Goal: Task Accomplishment & Management: Complete application form

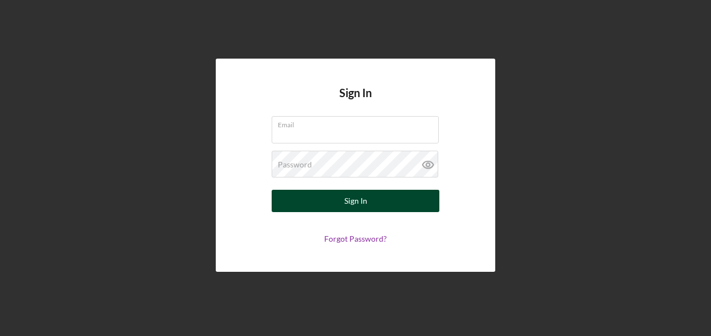
type input "[EMAIL_ADDRESS][DOMAIN_NAME]"
click at [397, 201] on button "Sign In" at bounding box center [356, 201] width 168 height 22
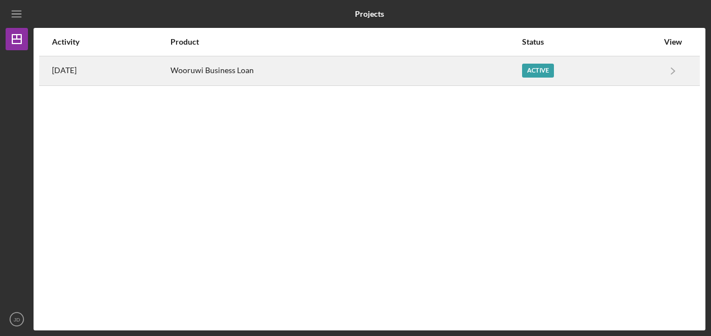
click at [296, 72] on div "Wooruwi Business Loan" at bounding box center [345, 71] width 350 height 28
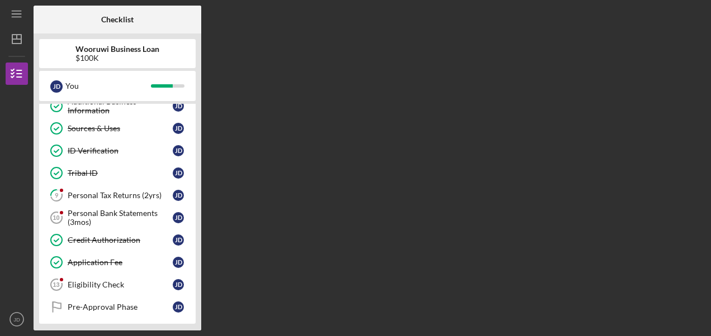
scroll to position [132, 0]
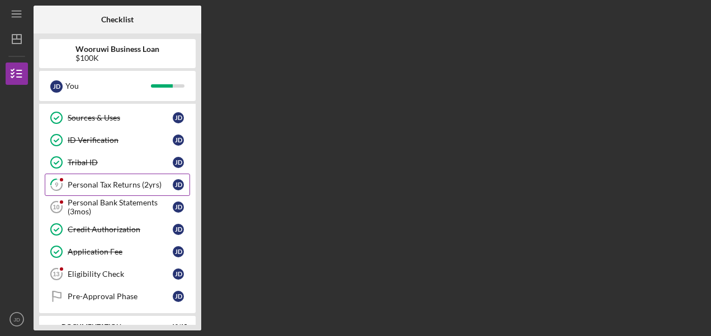
click at [113, 184] on div "Personal Tax Returns (2yrs)" at bounding box center [120, 185] width 105 height 9
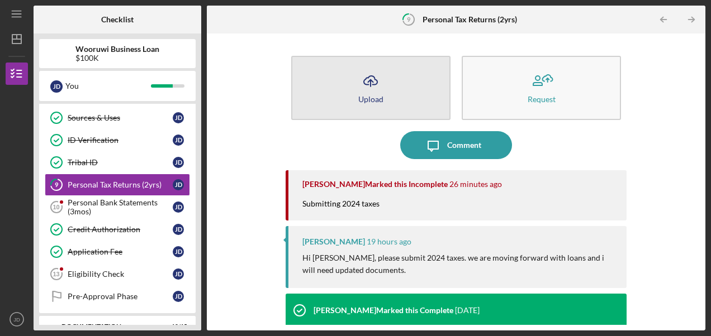
click at [351, 77] on button "Icon/Upload Upload" at bounding box center [370, 88] width 159 height 64
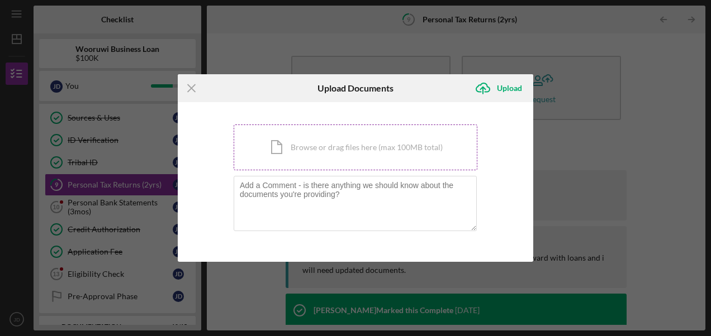
click at [339, 145] on div "Icon/Document Browse or drag files here (max 100MB total) Tap to choose files o…" at bounding box center [356, 148] width 244 height 46
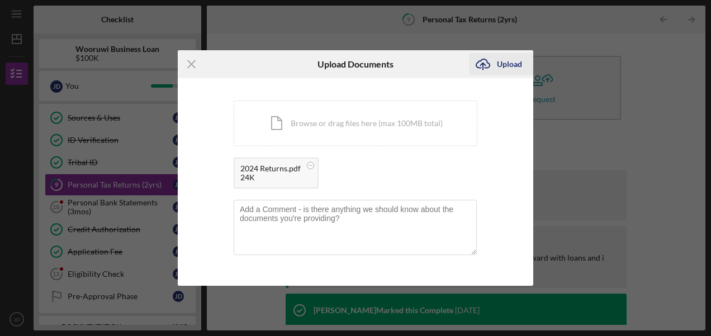
click at [515, 67] on div "Upload" at bounding box center [509, 64] width 25 height 22
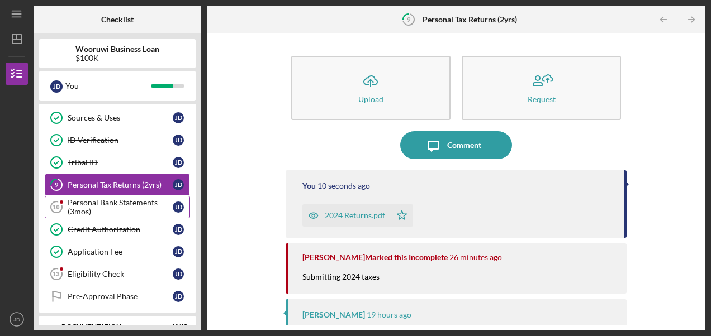
click at [118, 208] on div "Personal Bank Statements (3mos)" at bounding box center [120, 207] width 105 height 18
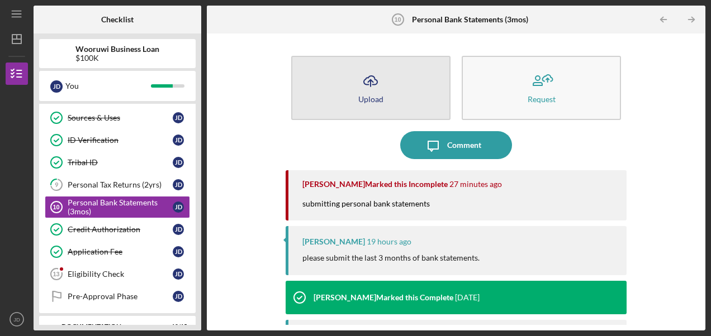
click at [382, 88] on icon "Icon/Upload" at bounding box center [371, 81] width 28 height 28
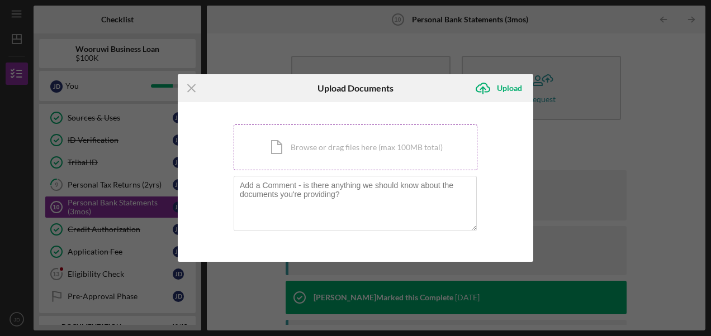
click at [352, 157] on div "Icon/Document Browse or drag files here (max 100MB total) Tap to choose files o…" at bounding box center [356, 148] width 244 height 46
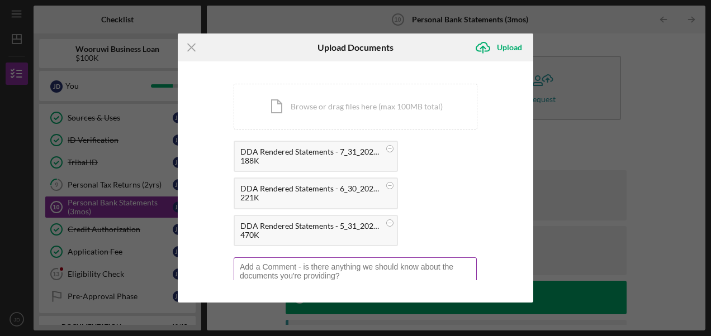
click at [344, 273] on textarea at bounding box center [355, 285] width 243 height 55
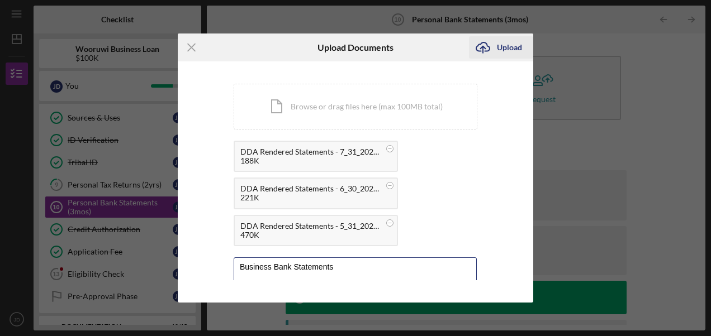
type textarea "Business Bank Statements"
click at [500, 43] on div "Upload" at bounding box center [509, 47] width 25 height 22
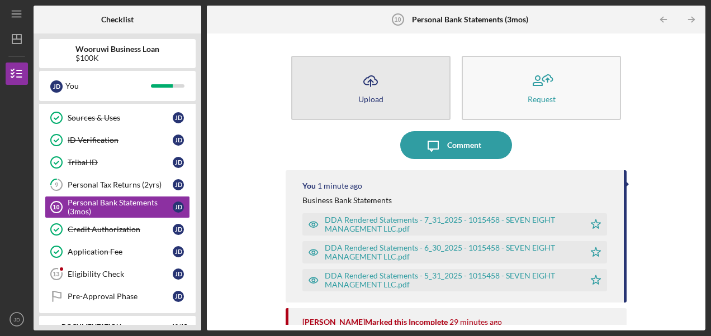
click at [377, 110] on button "Icon/Upload Upload" at bounding box center [370, 88] width 159 height 64
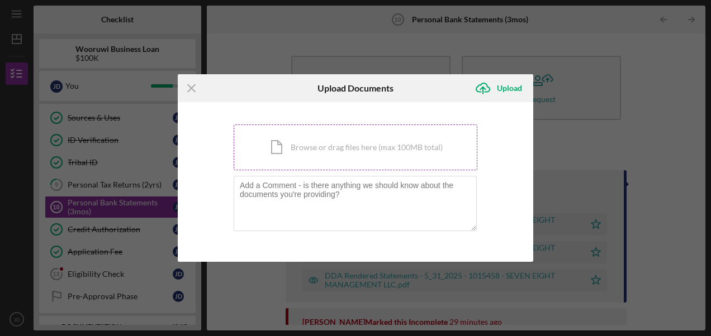
click at [334, 159] on div "Icon/Document Browse or drag files here (max 100MB total) Tap to choose files o…" at bounding box center [356, 148] width 244 height 46
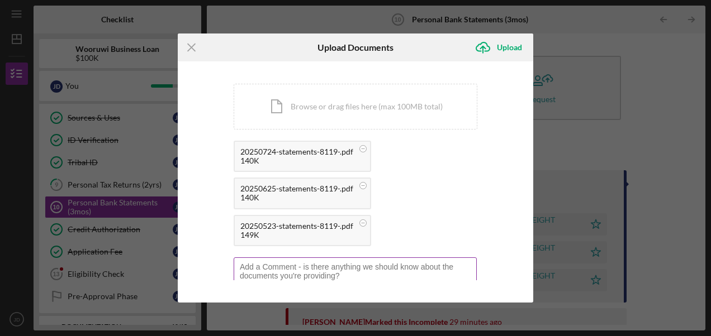
click at [335, 268] on textarea at bounding box center [355, 285] width 243 height 55
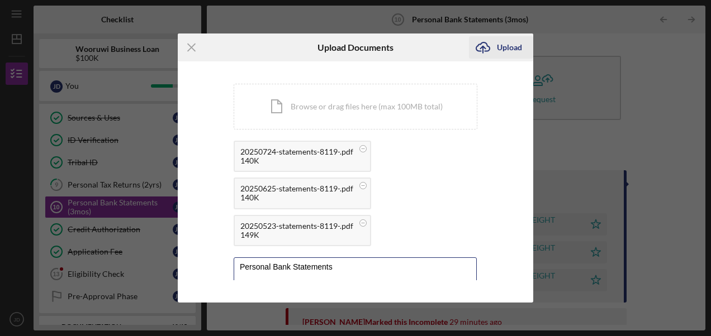
type textarea "Personal Bank Statements"
click at [495, 45] on icon "Icon/Upload" at bounding box center [483, 48] width 28 height 28
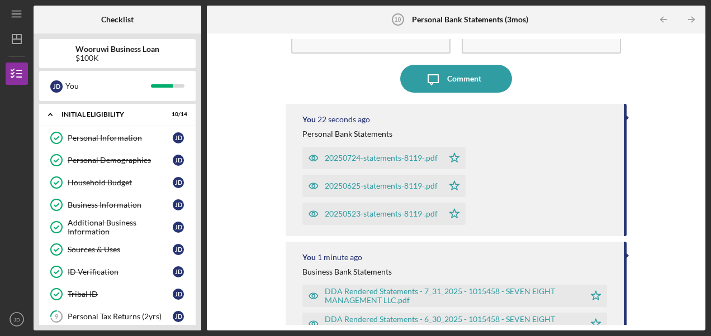
scroll to position [221, 0]
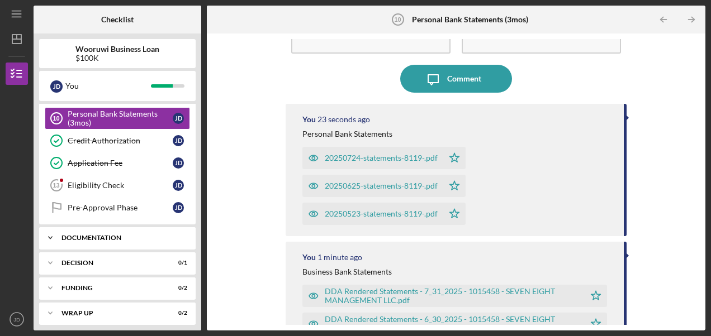
click at [108, 237] on div "Icon/Expander Documentation 12 / 15" at bounding box center [117, 238] width 157 height 22
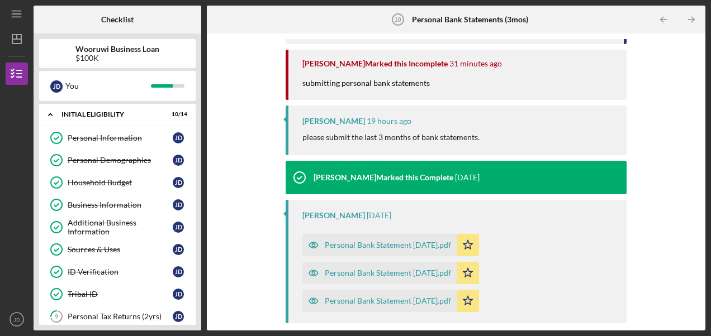
scroll to position [540, 0]
